Goal: Task Accomplishment & Management: Use online tool/utility

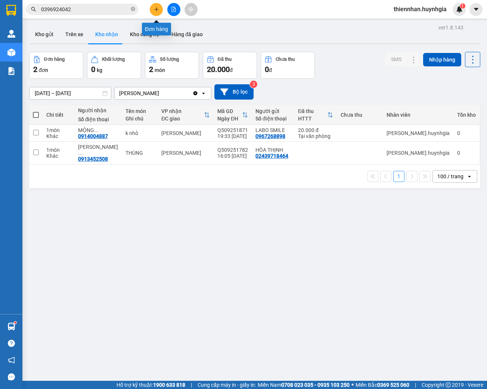
click at [158, 10] on icon "plus" at bounding box center [156, 9] width 5 height 5
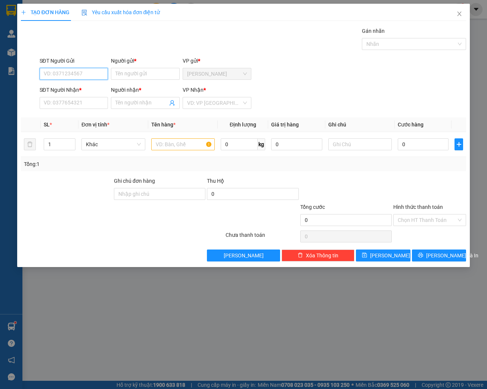
click at [86, 72] on input "SĐT Người Gửi" at bounding box center [74, 74] width 69 height 12
type input "0356451917"
click at [65, 87] on div "0356451917 - XUÂN" at bounding box center [74, 88] width 60 height 8
type input "XUÂN"
type input "0902471997"
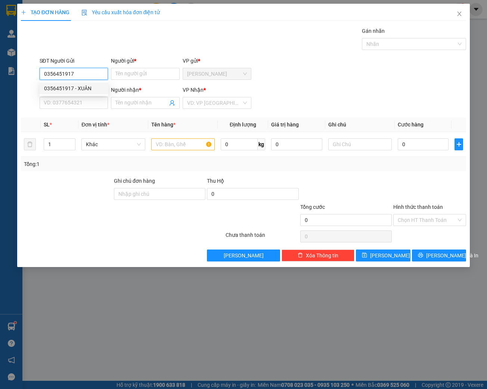
type input "XANH"
type input "0356451917"
click at [186, 146] on input "text" at bounding box center [182, 144] width 63 height 12
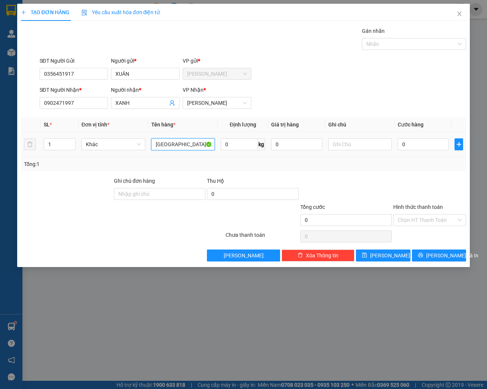
type input "[GEOGRAPHIC_DATA]"
click at [317, 156] on td "0" at bounding box center [296, 144] width 57 height 25
click at [418, 145] on input "0" at bounding box center [423, 144] width 51 height 12
type input "5"
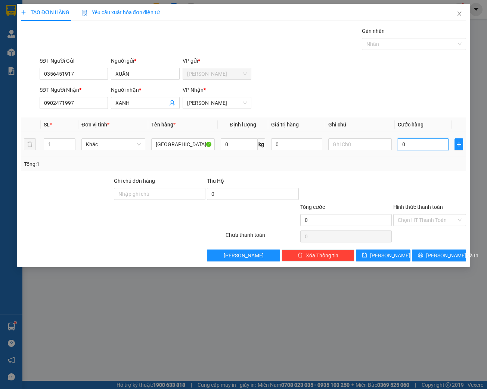
type input "5"
type input "50"
type input "500"
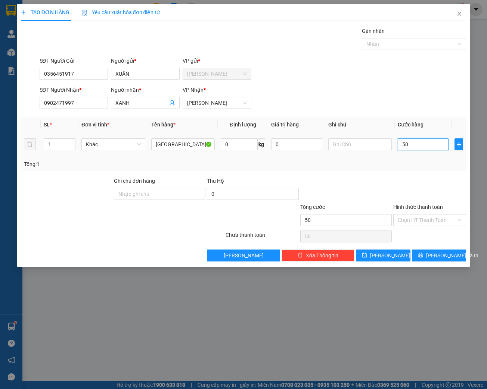
type input "500"
type input "5.000"
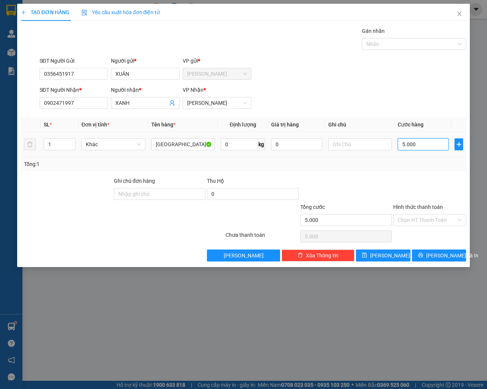
type input "50.000"
click at [412, 227] on div "Hình thức thanh toán Chọn HT Thanh Toán" at bounding box center [429, 216] width 73 height 26
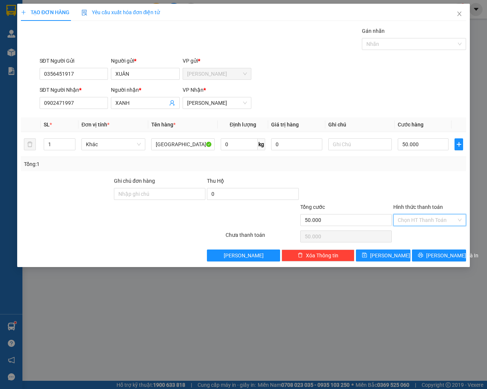
click at [412, 222] on input "Hình thức thanh toán" at bounding box center [427, 220] width 59 height 11
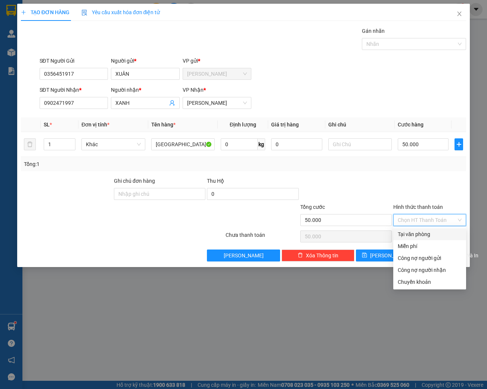
click at [412, 234] on div "Tại văn phòng" at bounding box center [430, 234] width 64 height 8
type input "0"
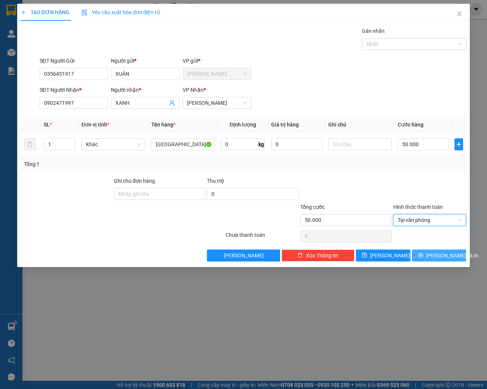
click at [442, 253] on span "[PERSON_NAME] và In" at bounding box center [452, 256] width 52 height 8
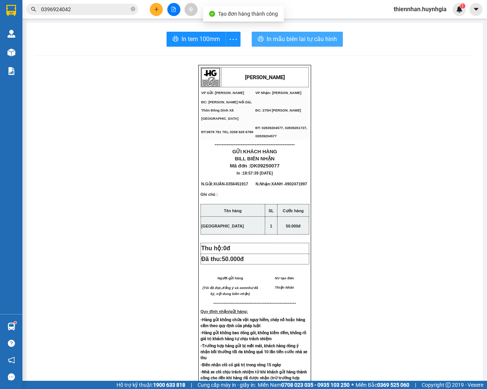
click at [293, 31] on div "In tem 100mm In mẫu biên lai tự cấu hình [PERSON_NAME] VP Gửi: Diên Khánh VP N…" at bounding box center [255, 300] width 456 height 554
click at [290, 34] on span "In mẫu biên lai tự cấu hình" at bounding box center [301, 38] width 70 height 9
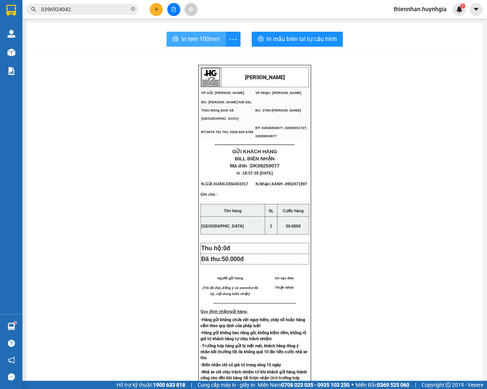
click at [203, 40] on span "In tem 100mm" at bounding box center [200, 38] width 38 height 9
click at [151, 8] on button at bounding box center [156, 9] width 13 height 13
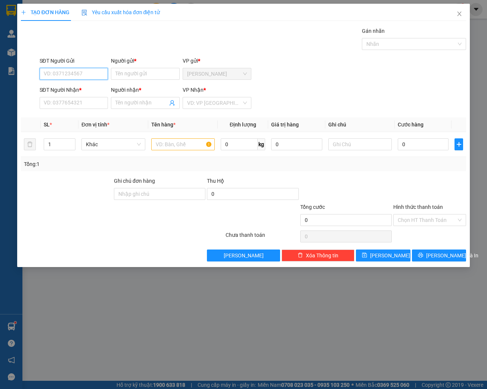
click at [70, 74] on input "SĐT Người Gửi" at bounding box center [74, 74] width 69 height 12
type input "0586525256"
click at [156, 74] on input "Người gửi *" at bounding box center [145, 74] width 69 height 12
type input "D"
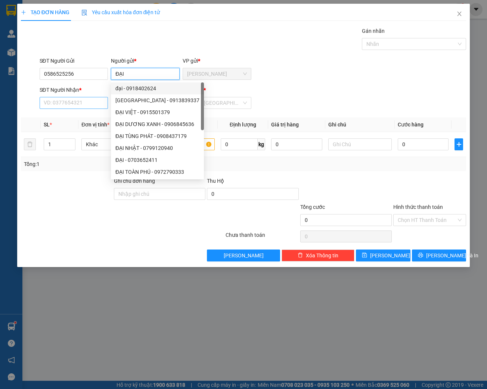
type input "ĐẠI"
click at [81, 106] on input "SĐT Người Nhận *" at bounding box center [74, 103] width 69 height 12
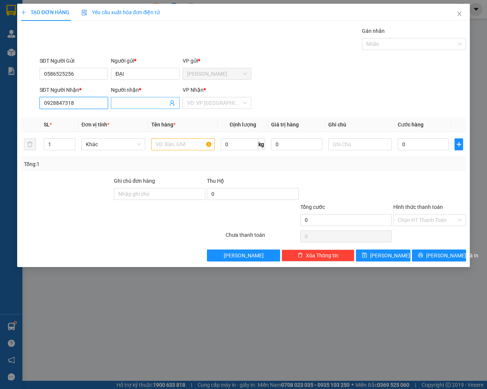
type input "0928847318"
click at [130, 98] on span at bounding box center [145, 103] width 69 height 12
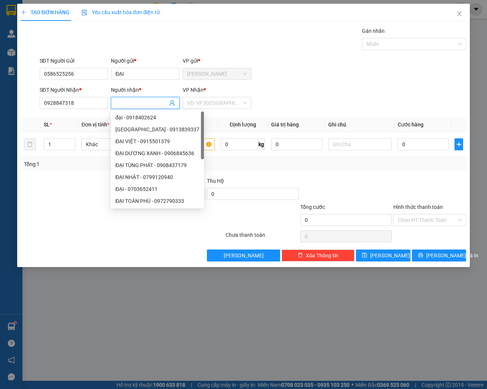
click at [137, 100] on input "Người nhận *" at bounding box center [141, 103] width 52 height 8
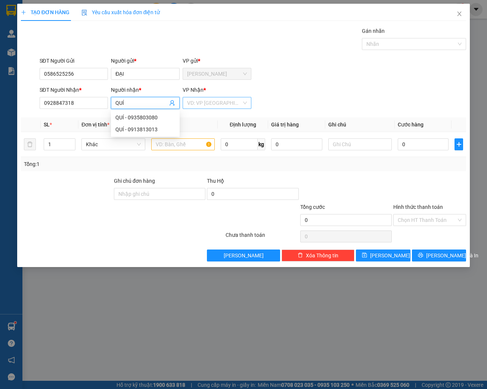
type input "QUÍ"
click at [205, 99] on input "search" at bounding box center [214, 102] width 54 height 11
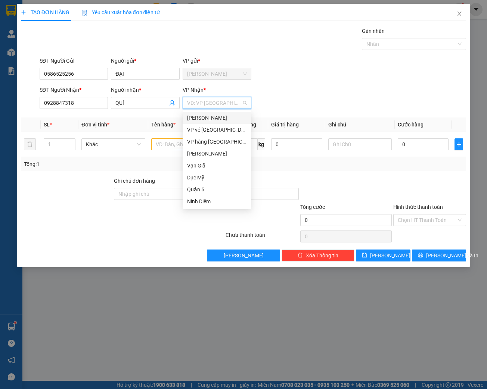
click at [202, 118] on div "[PERSON_NAME]" at bounding box center [217, 118] width 60 height 8
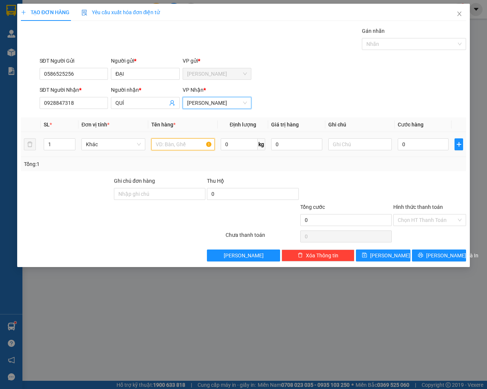
click at [172, 146] on input "text" at bounding box center [182, 144] width 63 height 12
type input "THÙNG GÀ SỐNG"
click at [402, 143] on input "0" at bounding box center [423, 144] width 51 height 12
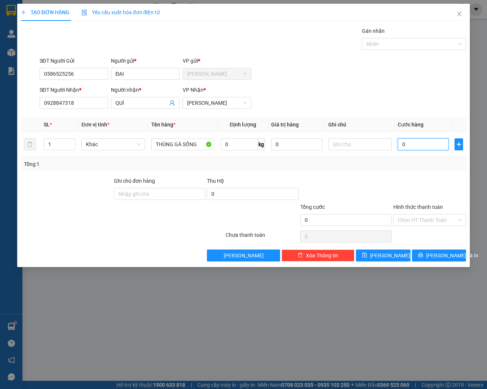
type input "1"
type input "10"
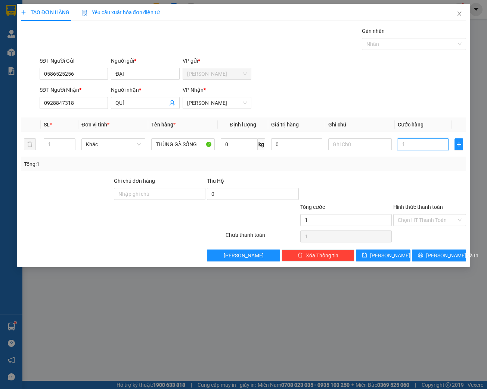
type input "10"
type input "100"
type input "1.000"
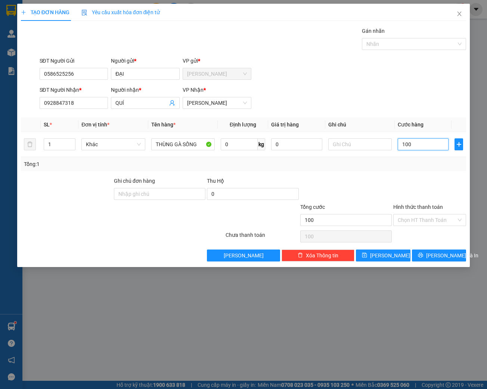
type input "1.000"
type input "10.000"
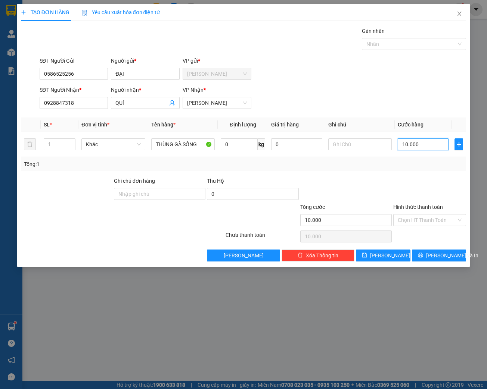
type input "100.000"
click at [421, 218] on input "Hình thức thanh toán" at bounding box center [427, 220] width 59 height 11
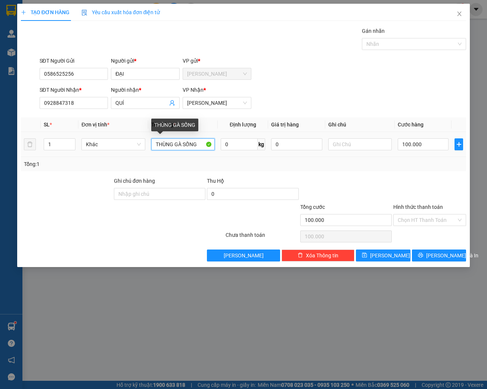
drag, startPoint x: 198, startPoint y: 145, endPoint x: 183, endPoint y: 143, distance: 15.1
click at [183, 143] on input "THÙNG GÀ SỐNG" at bounding box center [182, 144] width 63 height 12
type input "THÙNG GÀ CON"
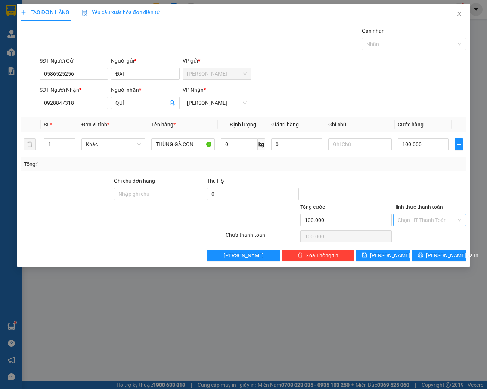
click at [414, 218] on input "Hình thức thanh toán" at bounding box center [427, 220] width 59 height 11
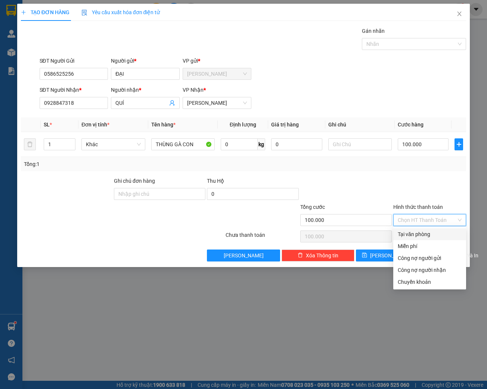
click at [423, 235] on div "Tại văn phòng" at bounding box center [430, 234] width 64 height 8
type input "0"
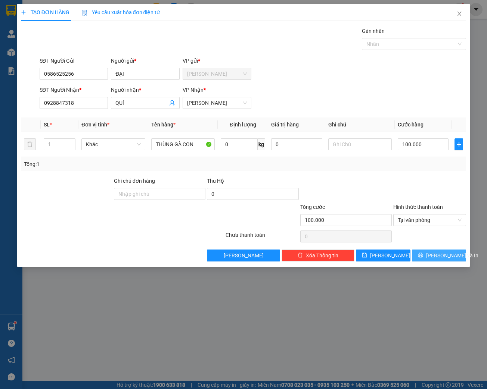
click at [423, 255] on icon "printer" at bounding box center [420, 255] width 5 height 5
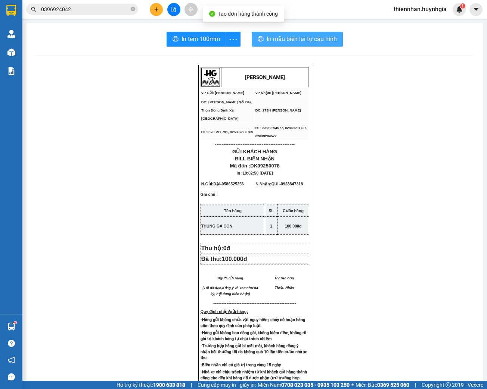
click at [310, 43] on span "In mẫu biên lai tự cấu hình" at bounding box center [301, 38] width 70 height 9
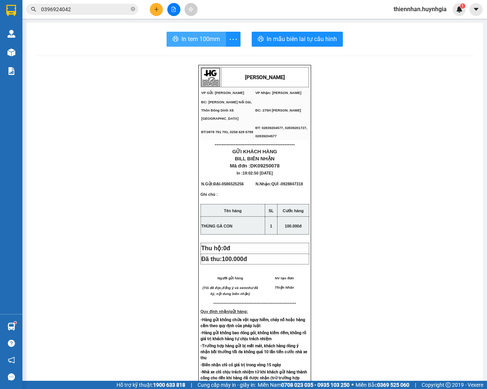
click at [207, 40] on span "In tem 100mm" at bounding box center [200, 38] width 38 height 9
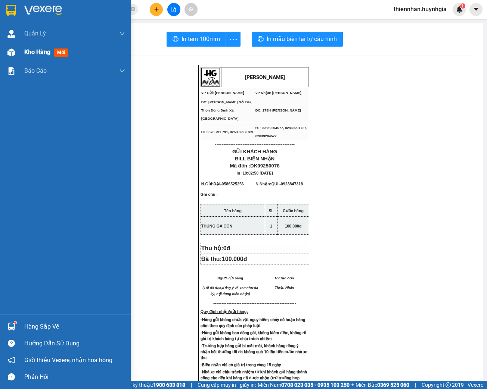
click at [11, 52] on img at bounding box center [11, 53] width 8 height 8
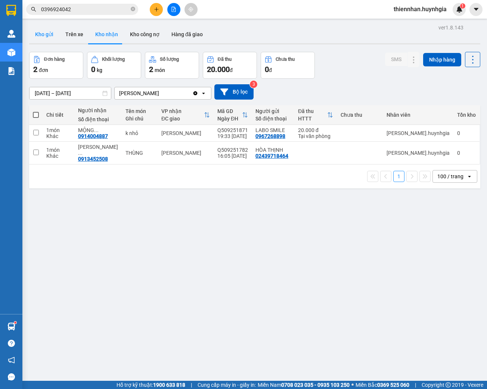
click at [48, 36] on button "Kho gửi" at bounding box center [44, 34] width 30 height 18
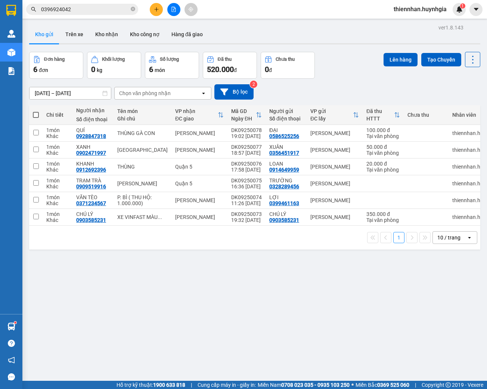
click at [158, 11] on icon "plus" at bounding box center [156, 9] width 5 height 5
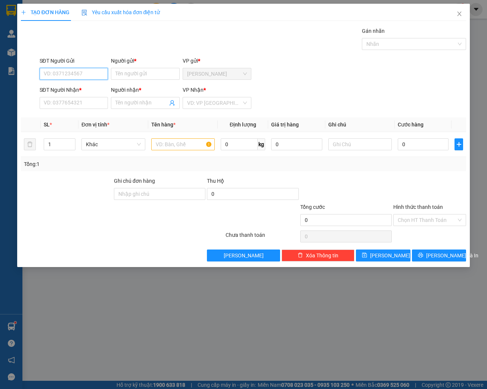
click at [94, 69] on input "SĐT Người Gửi" at bounding box center [74, 74] width 69 height 12
drag, startPoint x: 92, startPoint y: 71, endPoint x: 189, endPoint y: 49, distance: 99.2
click at [93, 71] on input "SĐT Người Gửi" at bounding box center [74, 74] width 69 height 12
type input "0982469298"
click at [75, 87] on div "0982469298 - ĐÔNG" at bounding box center [74, 88] width 60 height 8
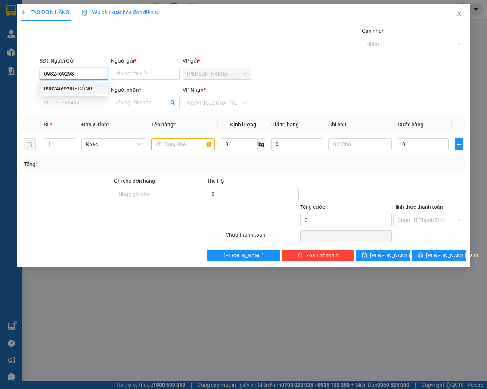
type input "ĐÔNG"
type input "0338329801"
type input "TRÚC AN"
type input "0982469298"
click at [170, 148] on input "text" at bounding box center [182, 144] width 63 height 12
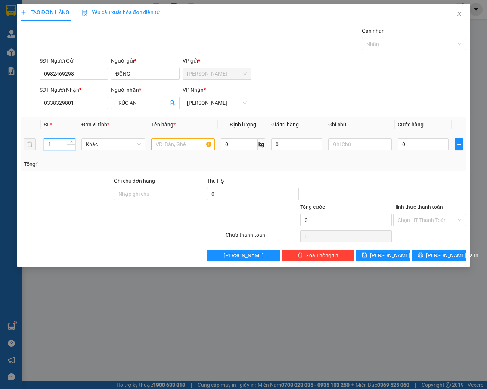
drag, startPoint x: 54, startPoint y: 142, endPoint x: 47, endPoint y: 144, distance: 7.4
click at [47, 144] on input "1" at bounding box center [59, 144] width 31 height 11
type input "2"
click at [159, 140] on input "text" at bounding box center [182, 144] width 63 height 12
type input "1 T + 1TX"
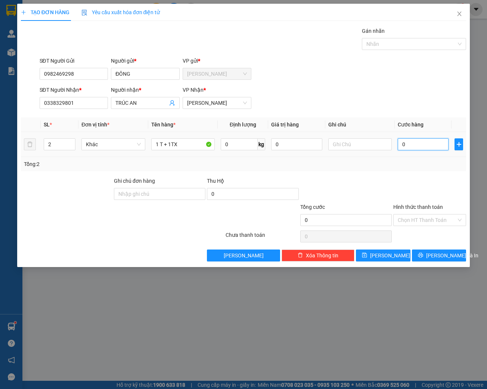
click at [421, 145] on input "0" at bounding box center [423, 144] width 51 height 12
type input "7"
type input "70"
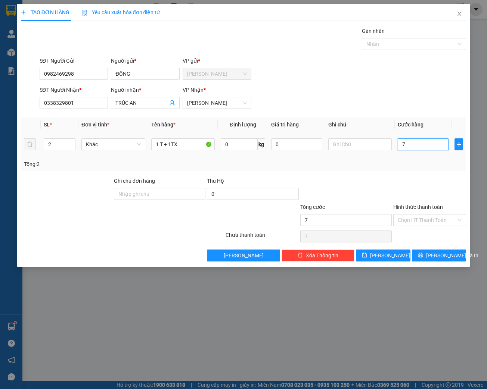
type input "70"
type input "700"
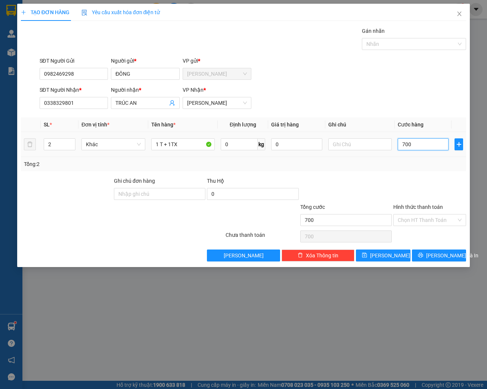
type input "7.000"
type input "70.000"
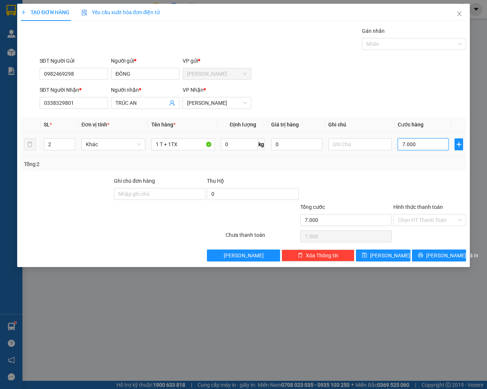
type input "70.000"
click at [425, 223] on input "Hình thức thanh toán" at bounding box center [427, 220] width 59 height 11
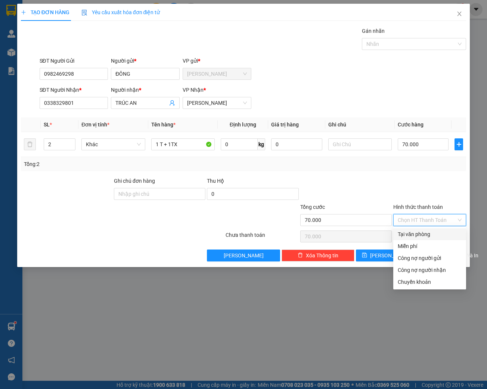
click at [419, 235] on div "Tại văn phòng" at bounding box center [430, 234] width 64 height 8
type input "0"
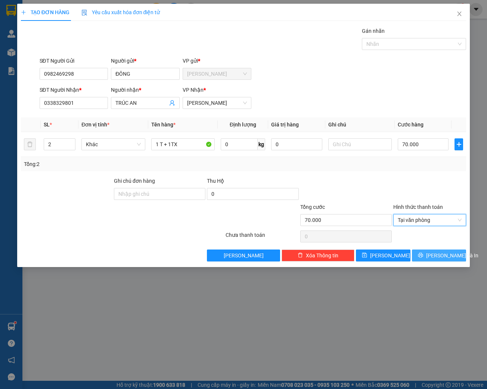
click at [434, 253] on span "[PERSON_NAME] và In" at bounding box center [452, 256] width 52 height 8
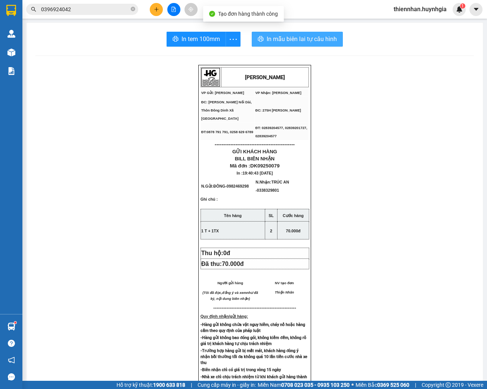
click at [284, 38] on span "In mẫu biên lai tự cấu hình" at bounding box center [301, 38] width 70 height 9
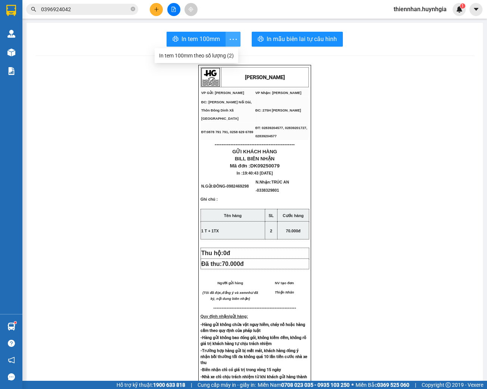
click at [236, 37] on span "more" at bounding box center [233, 39] width 14 height 9
click at [203, 54] on div "In tem 100mm theo số lượng (2)" at bounding box center [196, 56] width 75 height 8
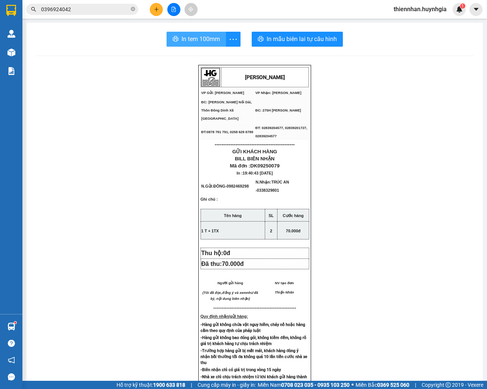
click at [203, 40] on span "In tem 100mm" at bounding box center [200, 38] width 38 height 9
click at [155, 9] on icon "plus" at bounding box center [156, 9] width 4 height 0
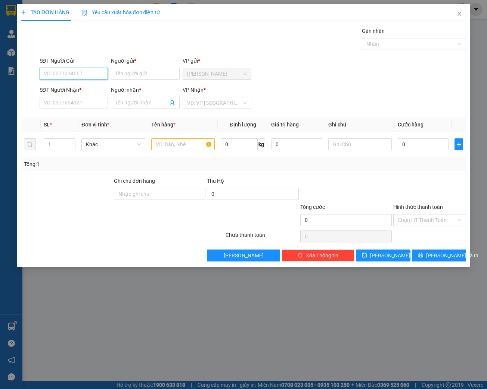
click at [74, 73] on input "SĐT Người Gửi" at bounding box center [74, 74] width 69 height 12
type input "0933152352"
click at [85, 87] on div "0933152352 - [PERSON_NAME]" at bounding box center [81, 88] width 74 height 8
type input "[PERSON_NAME]"
type input "0987299318"
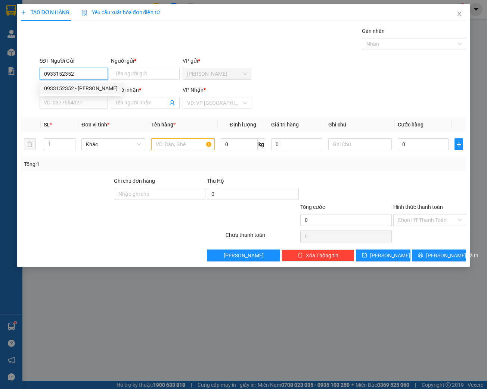
type input "LIÊM"
type input "0933152352"
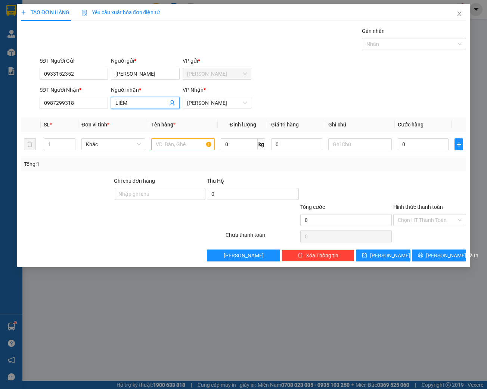
drag, startPoint x: 133, startPoint y: 101, endPoint x: 111, endPoint y: 102, distance: 22.0
click at [107, 100] on div "SĐT Người Nhận * 0987299318 Người nhận * LIÊM LIÊM VP Nhận * [PERSON_NAME]" at bounding box center [253, 99] width 430 height 26
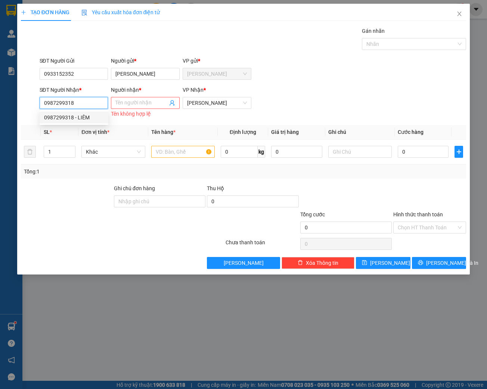
drag, startPoint x: 84, startPoint y: 106, endPoint x: 31, endPoint y: 106, distance: 53.4
click at [31, 106] on div "SĐT Người Nhận * 0987299318 Người nhận * Tên người nhận Tên không hợp lệ VP Nhậ…" at bounding box center [243, 103] width 447 height 34
click at [65, 101] on input "SĐT Người Nhận *" at bounding box center [74, 103] width 69 height 12
click at [75, 121] on div "0397241797 - [PERSON_NAME][GEOGRAPHIC_DATA]" at bounding box center [106, 117] width 124 height 8
type input "0397241797"
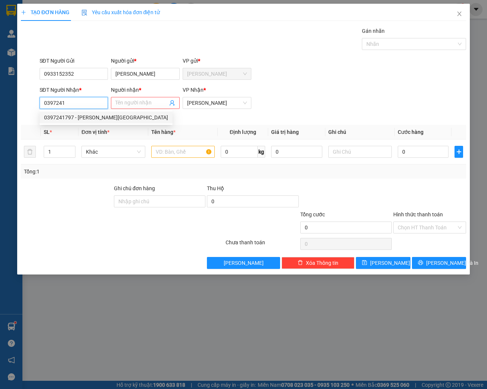
type input "QUỐC HUY"
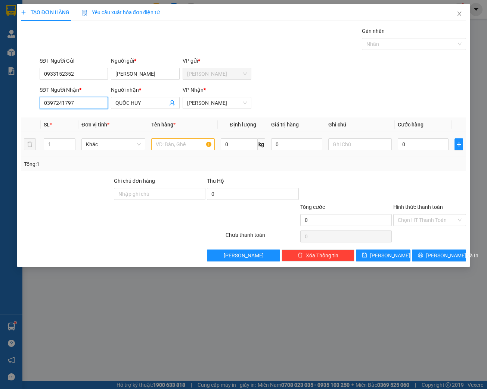
type input "0397241797"
click at [164, 148] on input "text" at bounding box center [182, 144] width 63 height 12
type input "[GEOGRAPHIC_DATA]"
click at [412, 144] on input "0" at bounding box center [423, 144] width 51 height 12
type input "5"
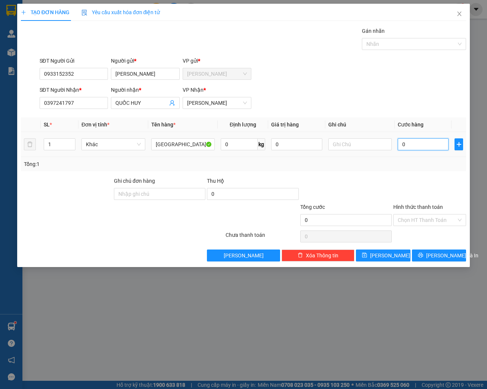
type input "5"
type input "50"
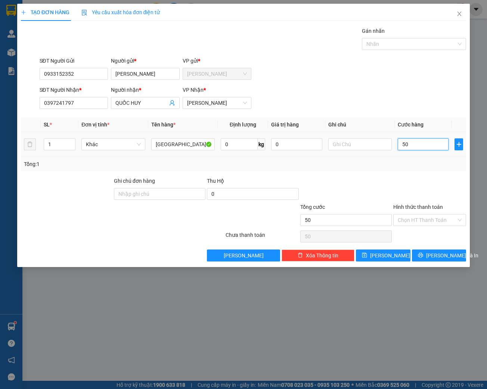
type input "500"
type input "5.000"
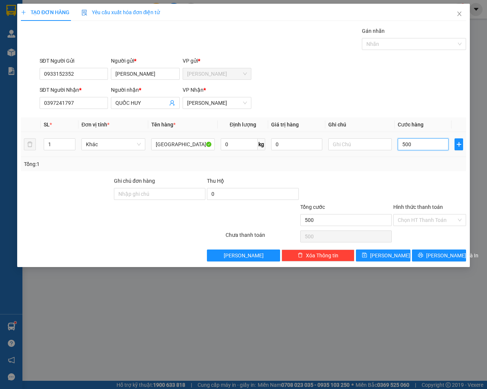
type input "5.000"
type input "50.000"
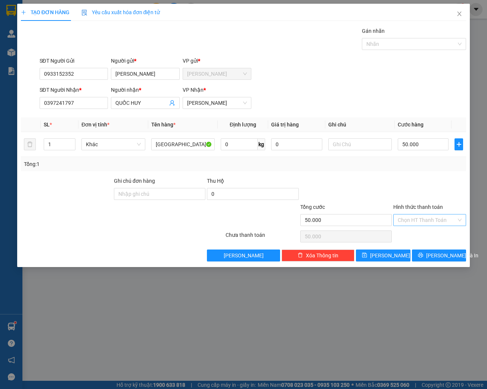
click at [412, 224] on input "Hình thức thanh toán" at bounding box center [427, 220] width 59 height 11
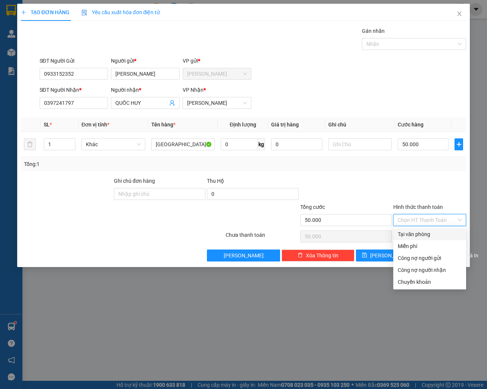
click at [417, 230] on div "Tại văn phòng" at bounding box center [429, 234] width 73 height 12
type input "0"
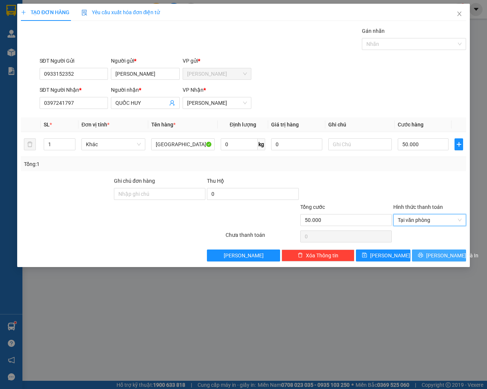
click at [425, 250] on button "[PERSON_NAME] và In" at bounding box center [439, 256] width 54 height 12
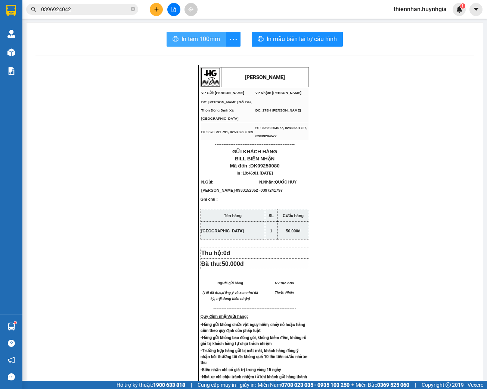
click at [194, 36] on span "In tem 100mm" at bounding box center [200, 38] width 38 height 9
click at [201, 38] on span "In tem 100mm" at bounding box center [200, 38] width 38 height 9
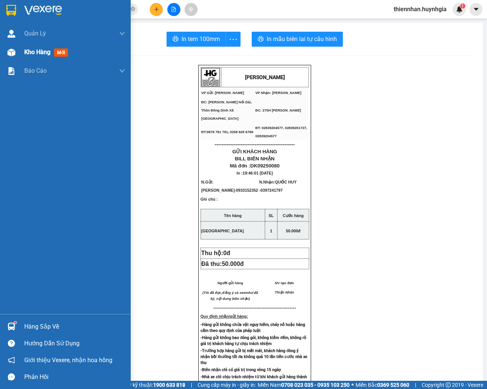
click at [9, 52] on img at bounding box center [11, 53] width 8 height 8
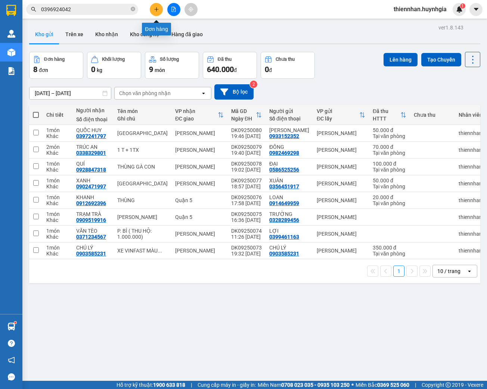
click at [157, 7] on icon "plus" at bounding box center [156, 9] width 5 height 5
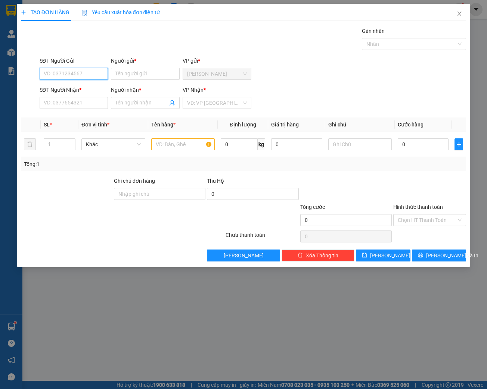
click at [83, 77] on input "SĐT Người Gửi" at bounding box center [74, 74] width 69 height 12
type input "0772437995"
click at [81, 85] on div "0772437995 - HIẾU" at bounding box center [74, 88] width 60 height 8
type input "HIẾU"
type input "0985013711"
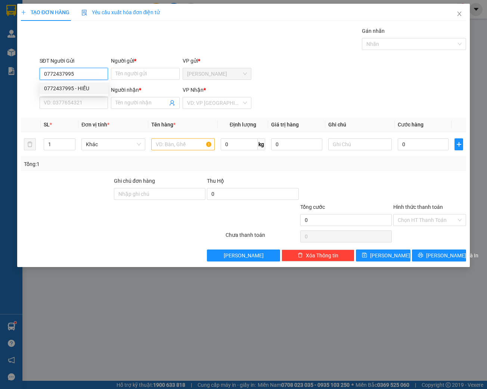
type input "[PERSON_NAME]"
type input "0772437995"
drag, startPoint x: 161, startPoint y: 141, endPoint x: 188, endPoint y: 148, distance: 27.4
click at [161, 141] on input "text" at bounding box center [182, 144] width 63 height 12
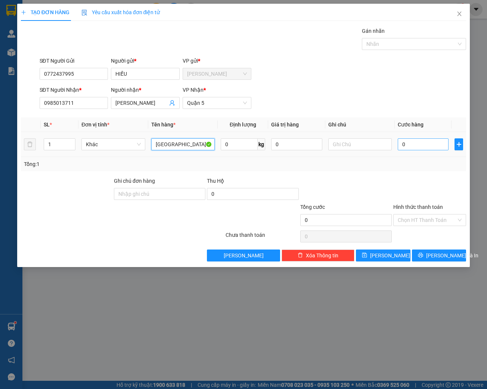
type input "[GEOGRAPHIC_DATA]"
click at [413, 145] on input "0" at bounding box center [423, 144] width 51 height 12
type input "7"
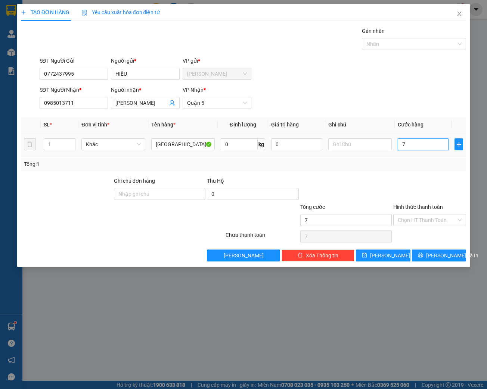
type input "70"
type input "700"
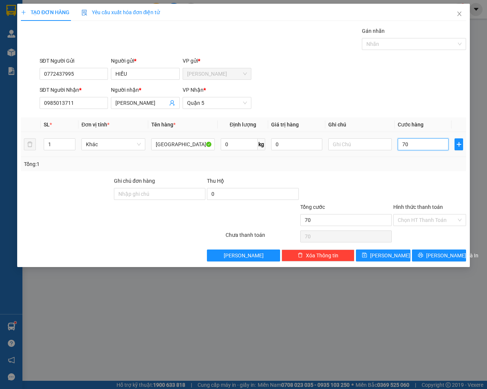
type input "700"
type input "7.000"
type input "70.000"
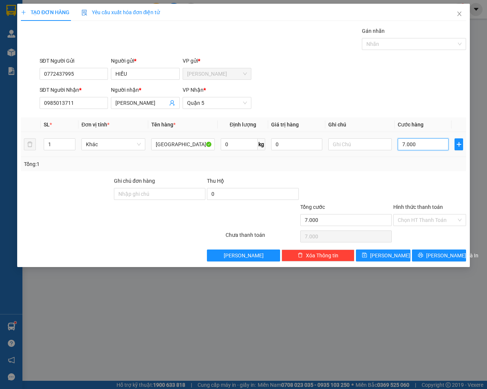
type input "70.000"
click at [417, 221] on input "Hình thức thanh toán" at bounding box center [427, 220] width 59 height 11
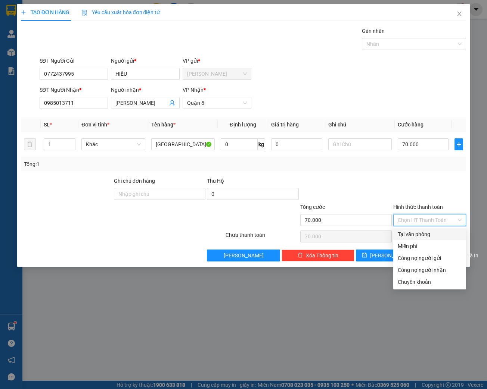
click at [415, 234] on div "Tại văn phòng" at bounding box center [430, 234] width 64 height 8
type input "0"
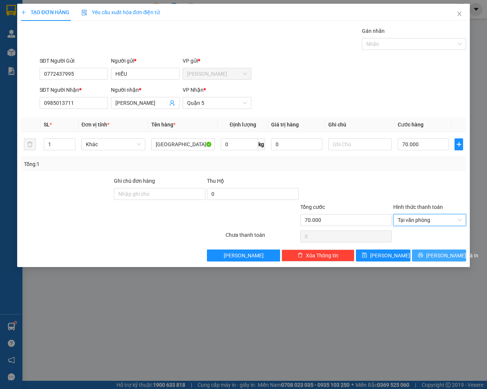
click at [448, 254] on span "[PERSON_NAME] và In" at bounding box center [452, 256] width 52 height 8
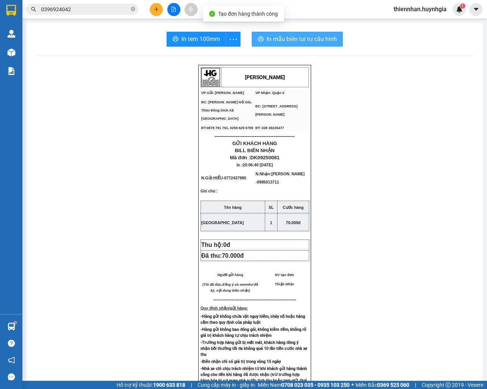
click at [272, 42] on span "In mẫu biên lai tự cấu hình" at bounding box center [301, 38] width 70 height 9
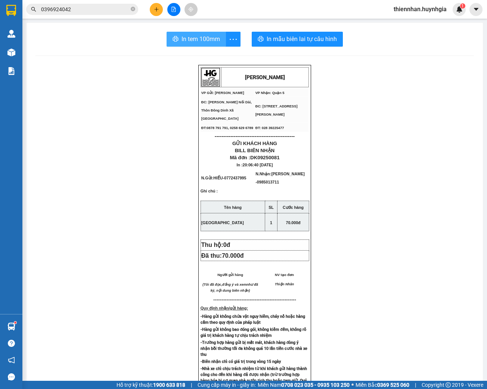
click at [193, 42] on span "In tem 100mm" at bounding box center [200, 38] width 38 height 9
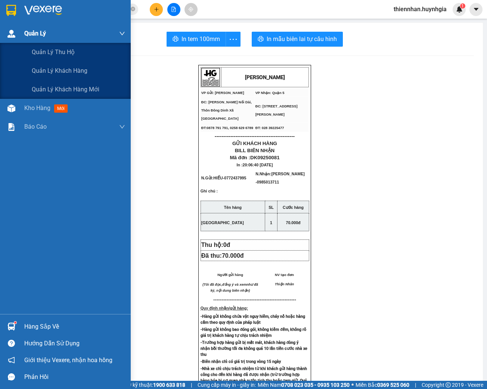
click at [9, 32] on img at bounding box center [11, 34] width 8 height 8
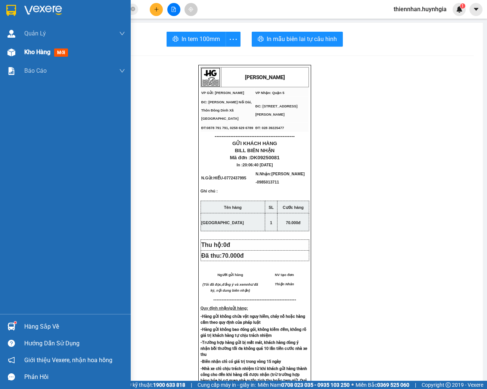
click at [5, 49] on div at bounding box center [11, 52] width 13 height 13
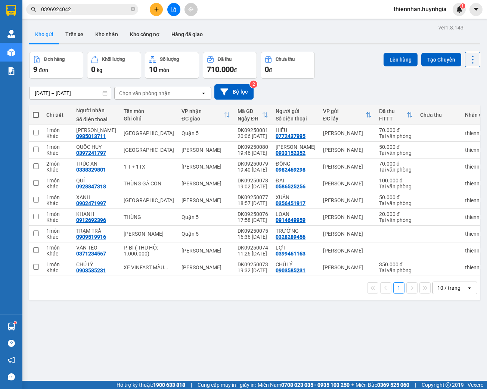
click at [360, 81] on div "[DATE] – [DATE] Press the down arrow key to interact with the calendar and sele…" at bounding box center [254, 92] width 451 height 27
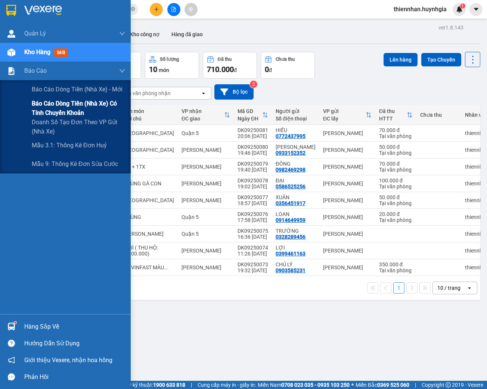
drag, startPoint x: 37, startPoint y: 108, endPoint x: 50, endPoint y: 109, distance: 12.7
click at [37, 108] on span "Báo cáo dòng tiền (nhà xe) có tính chuyển khoản" at bounding box center [78, 108] width 93 height 19
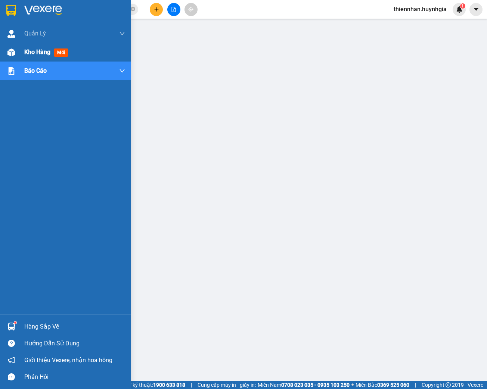
click at [13, 54] on img at bounding box center [11, 53] width 8 height 8
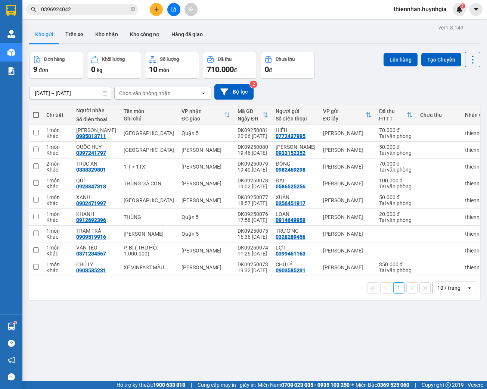
click at [166, 346] on div "ver 1.8.143 Kho gửi Trên xe Kho nhận Kho công nợ Hàng đã giao Đơn hàng 9 đơn Kh…" at bounding box center [254, 216] width 457 height 389
drag, startPoint x: 38, startPoint y: 116, endPoint x: 51, endPoint y: 115, distance: 12.7
click at [39, 116] on th at bounding box center [35, 115] width 13 height 20
click at [38, 116] on span at bounding box center [36, 115] width 6 height 6
click at [36, 111] on input "checkbox" at bounding box center [36, 111] width 0 height 0
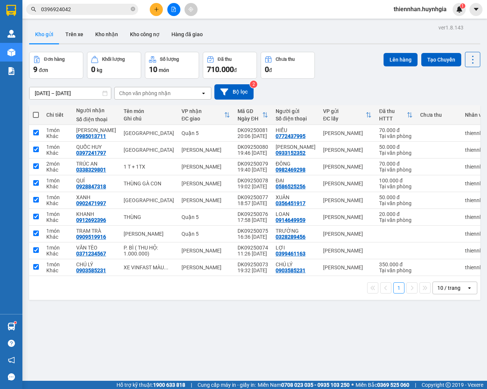
checkbox input "true"
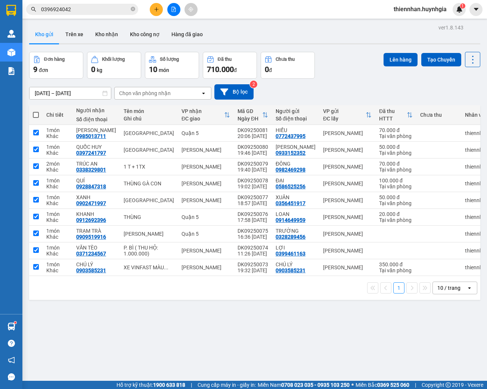
checkbox input "true"
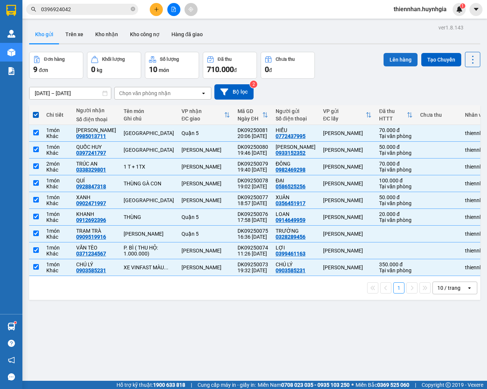
click at [400, 60] on button "Lên hàng" at bounding box center [400, 59] width 34 height 13
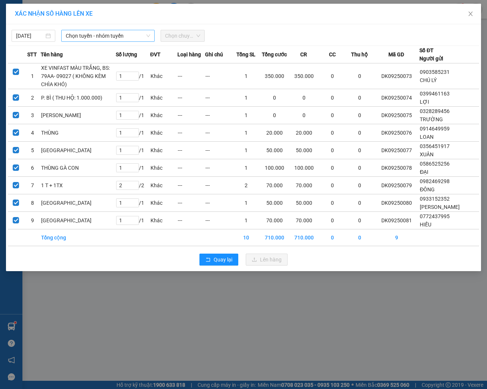
click at [112, 38] on span "Chọn tuyến - nhóm tuyến" at bounding box center [108, 35] width 84 height 11
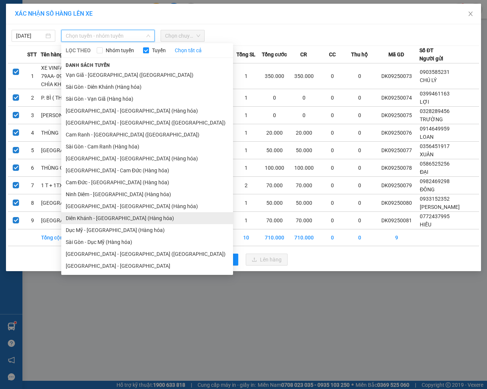
click at [84, 221] on li "Diên Khánh - [GEOGRAPHIC_DATA] (Hàng hóa)" at bounding box center [147, 218] width 172 height 12
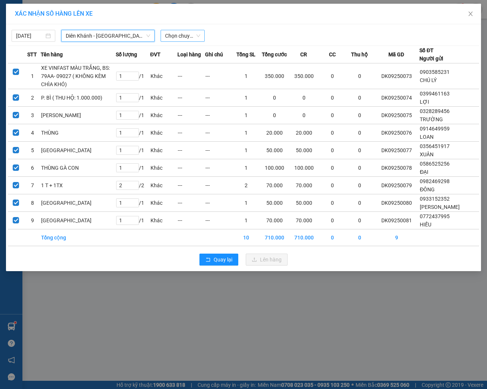
click at [188, 31] on span "Chọn chuyến" at bounding box center [182, 35] width 35 height 11
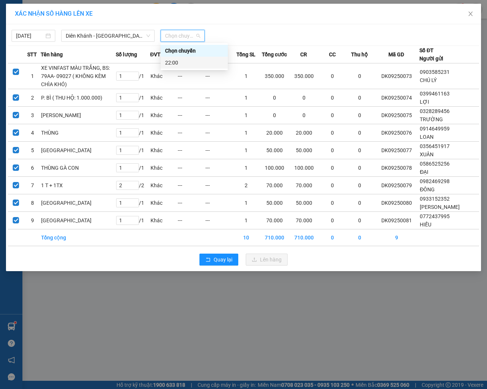
click at [184, 62] on div "22:00" at bounding box center [194, 63] width 58 height 8
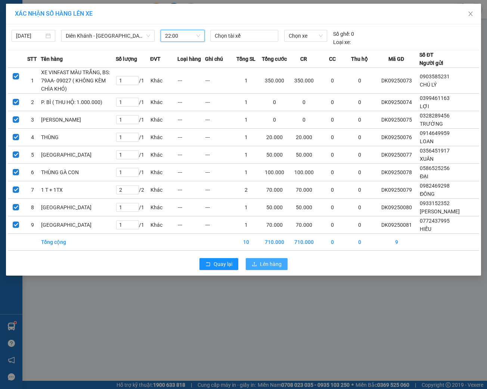
click at [268, 270] on button "Lên hàng" at bounding box center [267, 264] width 42 height 12
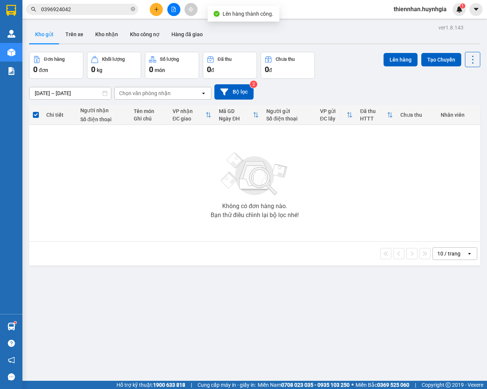
drag, startPoint x: 102, startPoint y: 36, endPoint x: 115, endPoint y: 20, distance: 20.6
click at [102, 36] on button "Kho nhận" at bounding box center [106, 34] width 35 height 18
